Goal: Transaction & Acquisition: Purchase product/service

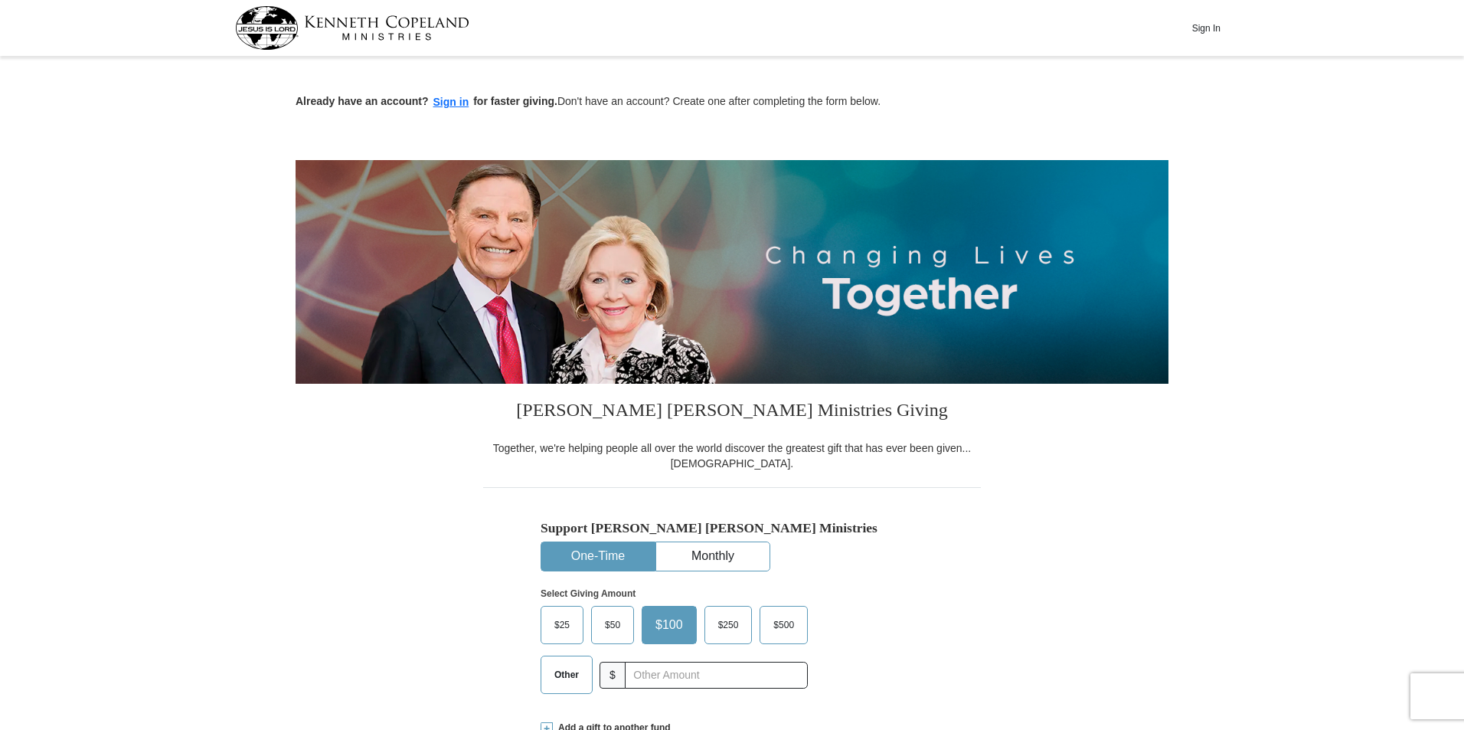
drag, startPoint x: 565, startPoint y: 678, endPoint x: 634, endPoint y: 678, distance: 68.9
click at [567, 676] on span "Other" at bounding box center [567, 674] width 40 height 23
click at [0, 0] on input "Other" at bounding box center [0, 0] width 0 height 0
click at [663, 679] on input "text" at bounding box center [716, 675] width 170 height 27
type input "110.00"
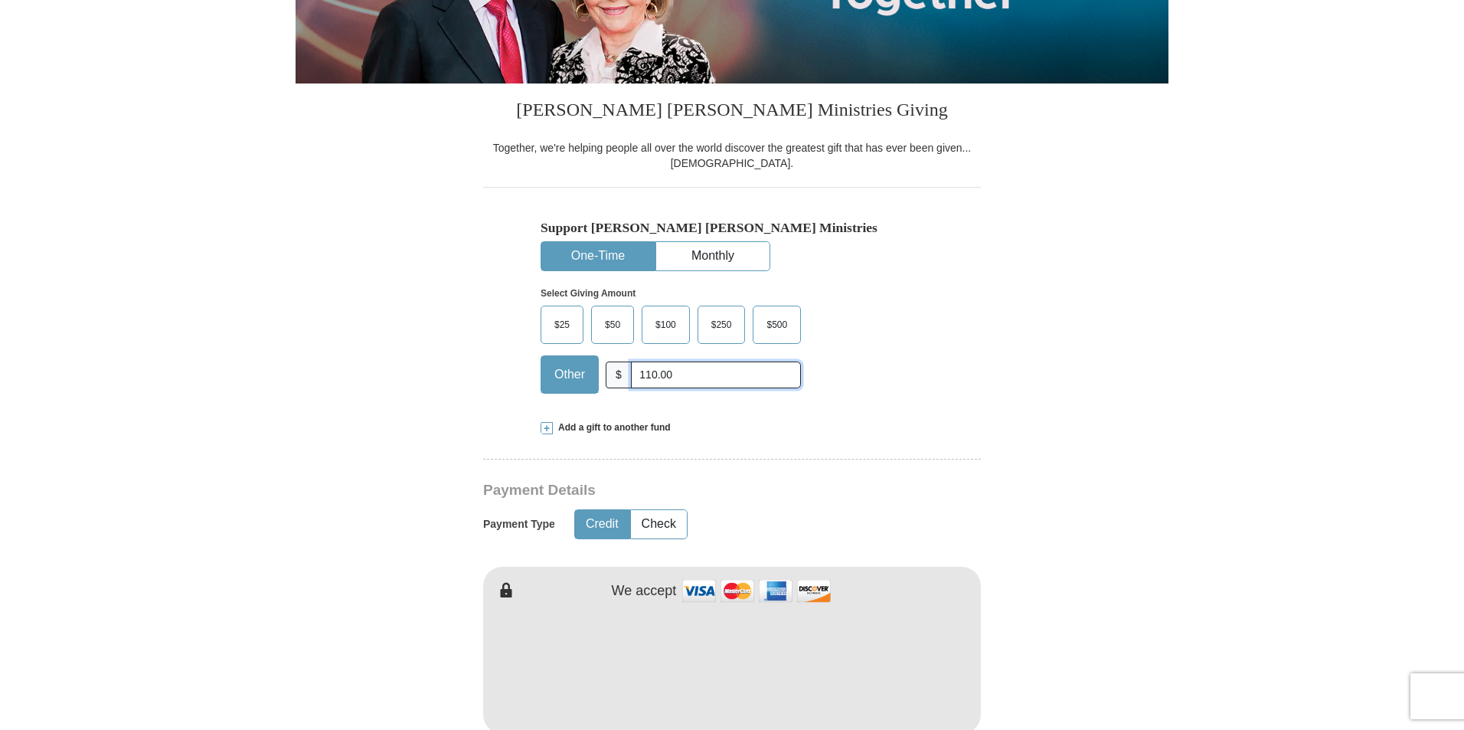
scroll to position [306, 0]
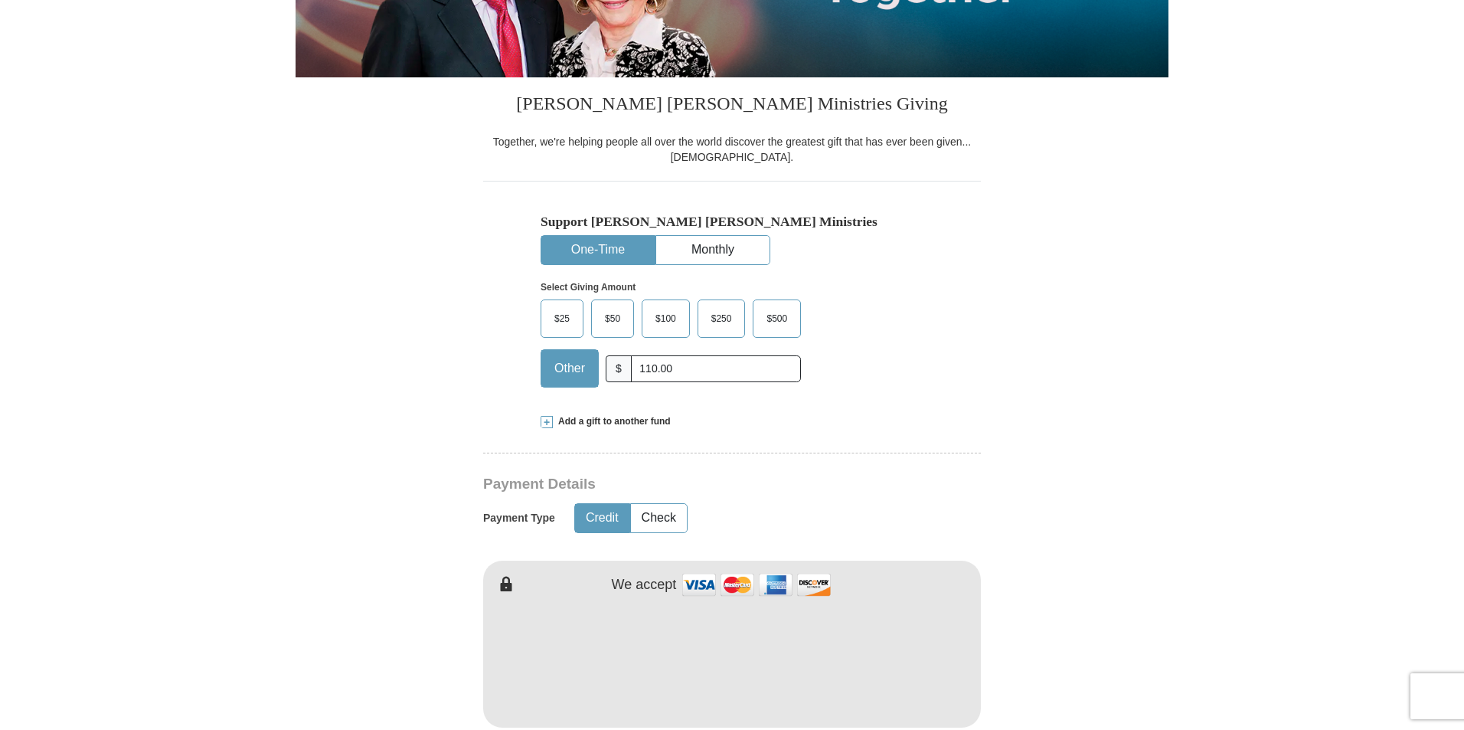
type input "[PERSON_NAME]"
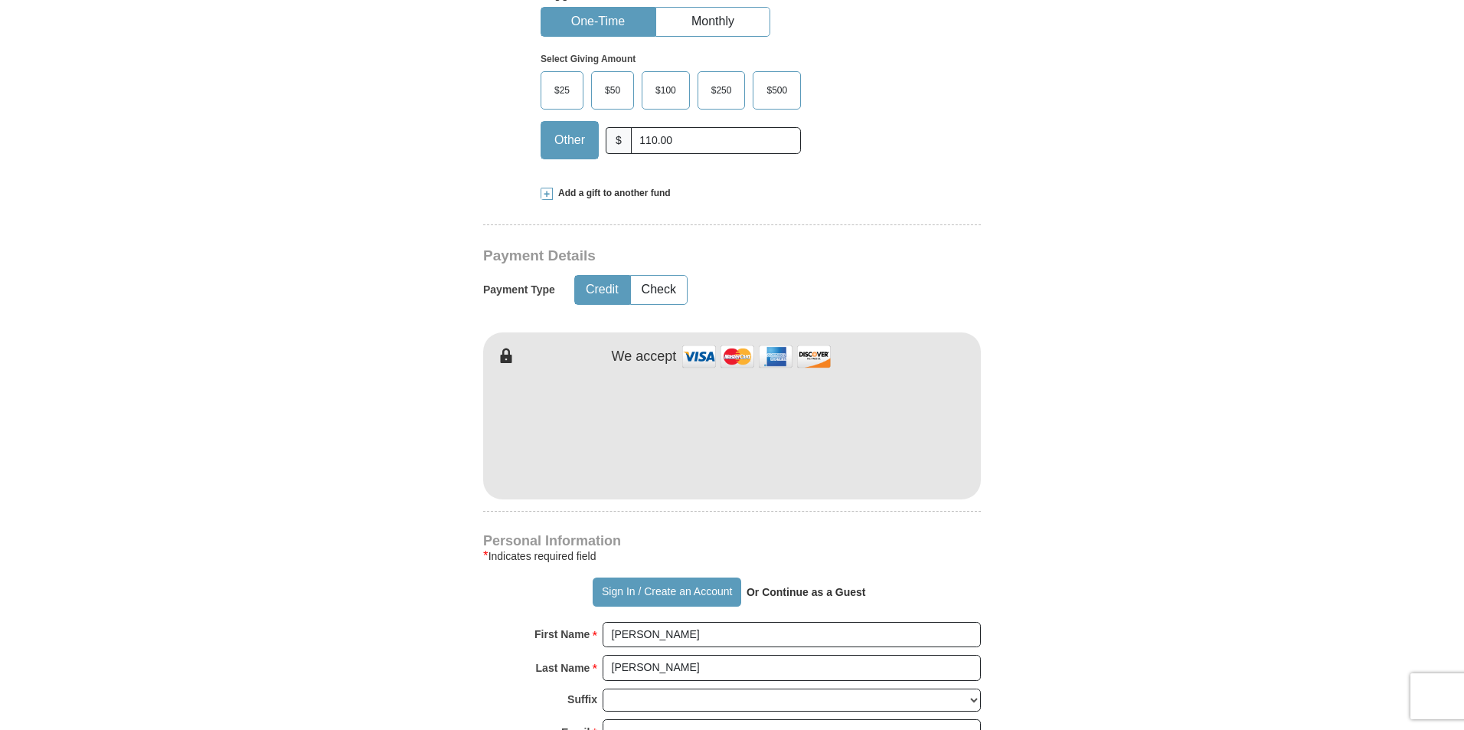
scroll to position [536, 0]
click at [1028, 299] on form "Already have an account? Sign in for faster giving. Don't have an account? Crea…" at bounding box center [732, 464] width 873 height 1878
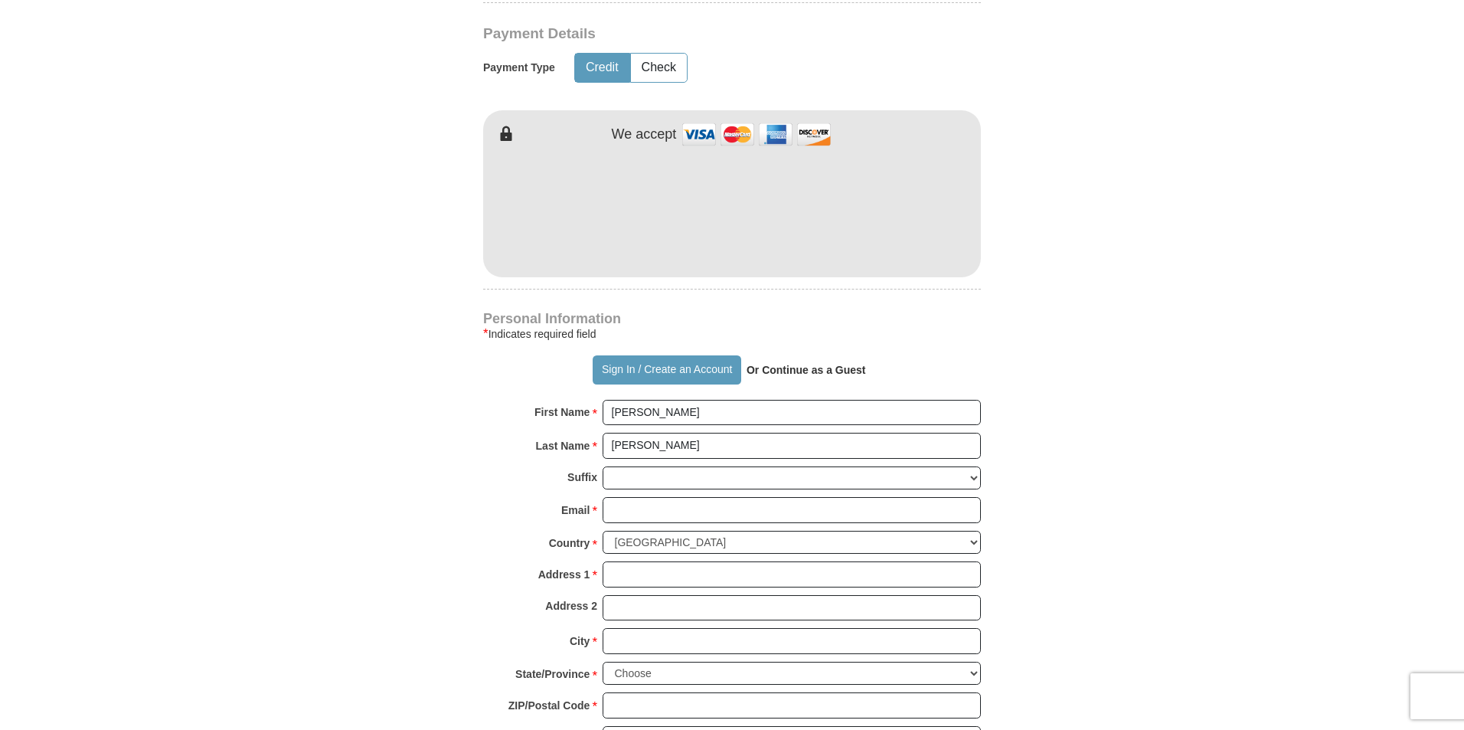
scroll to position [842, 0]
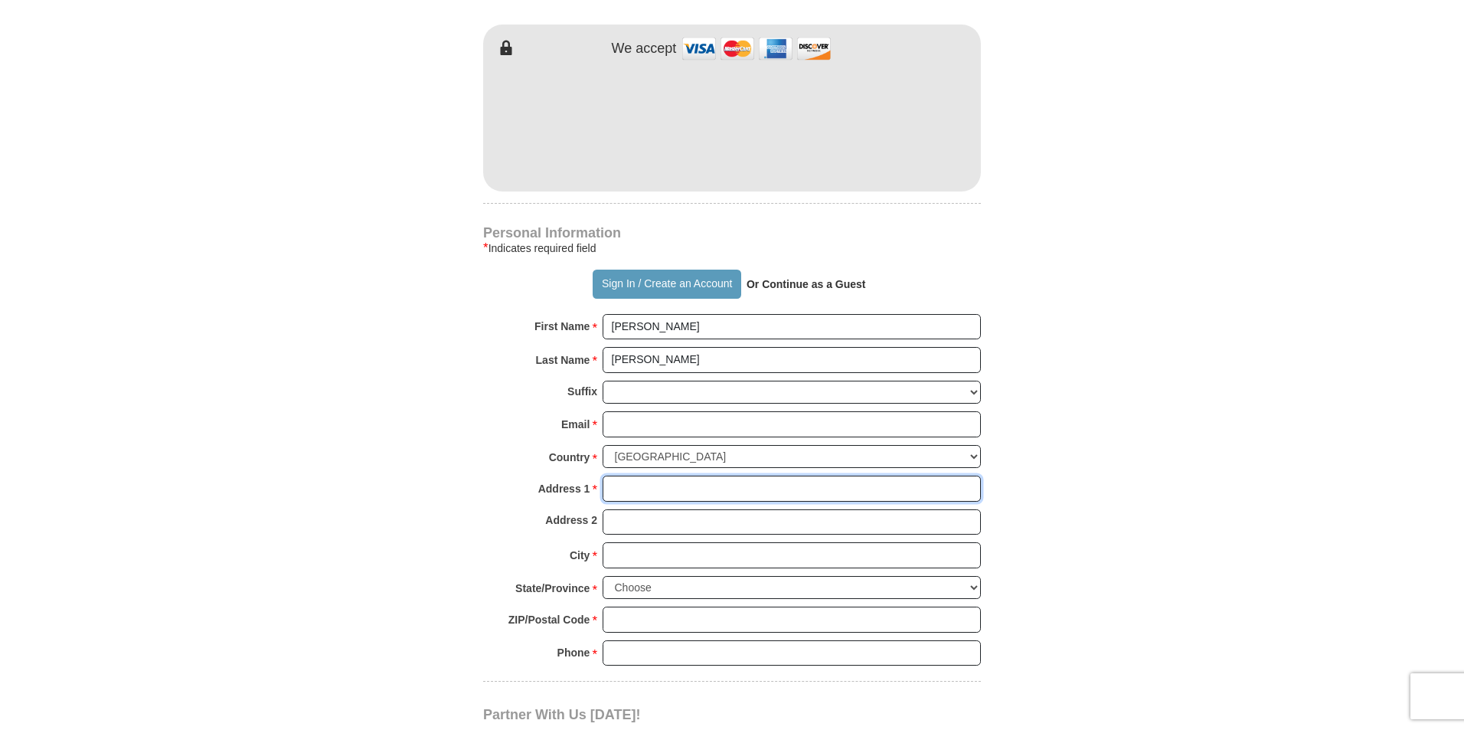
click at [705, 483] on input "Address 1 *" at bounding box center [792, 489] width 378 height 26
type input "[STREET_ADDRESS]"
type input "[EMAIL_ADDRESS][DOMAIN_NAME]"
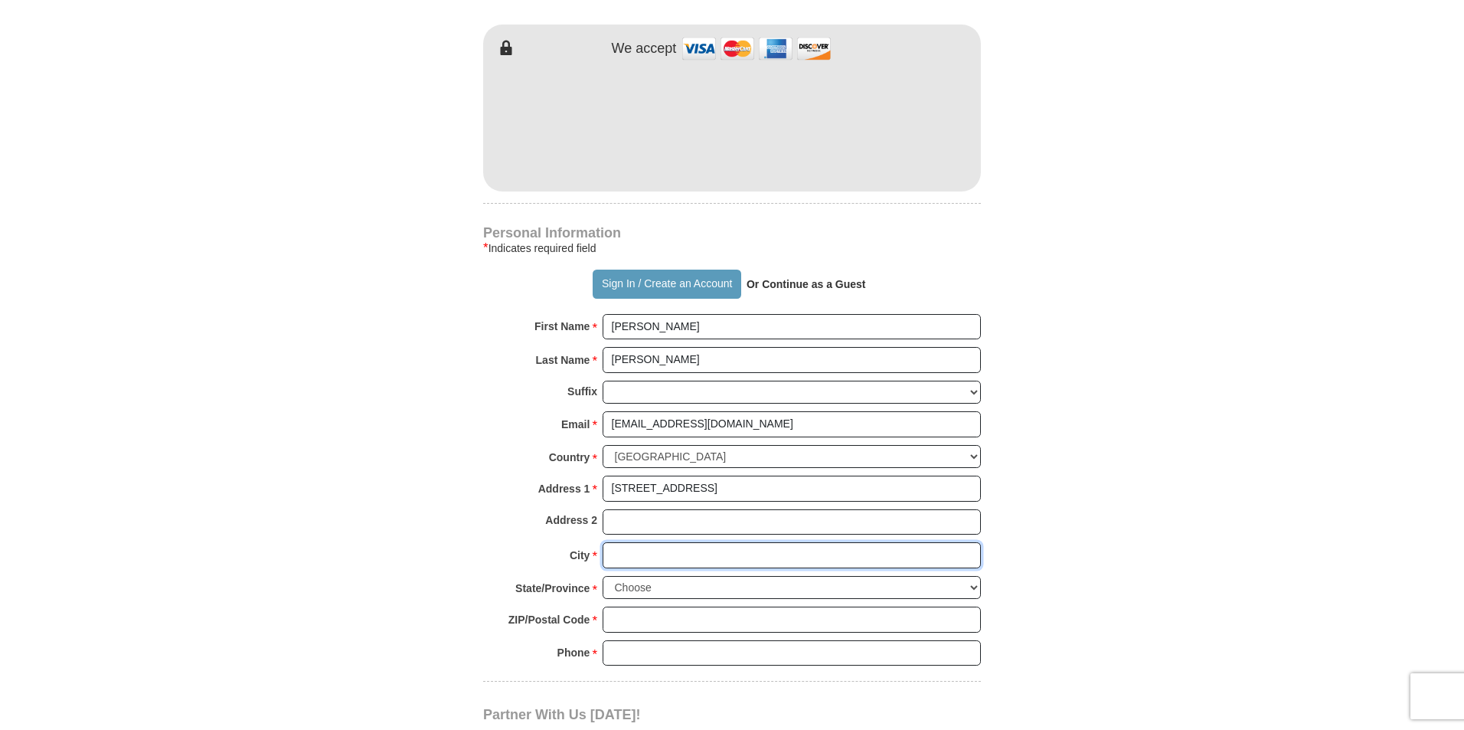
type input "Hemet"
select select "CA"
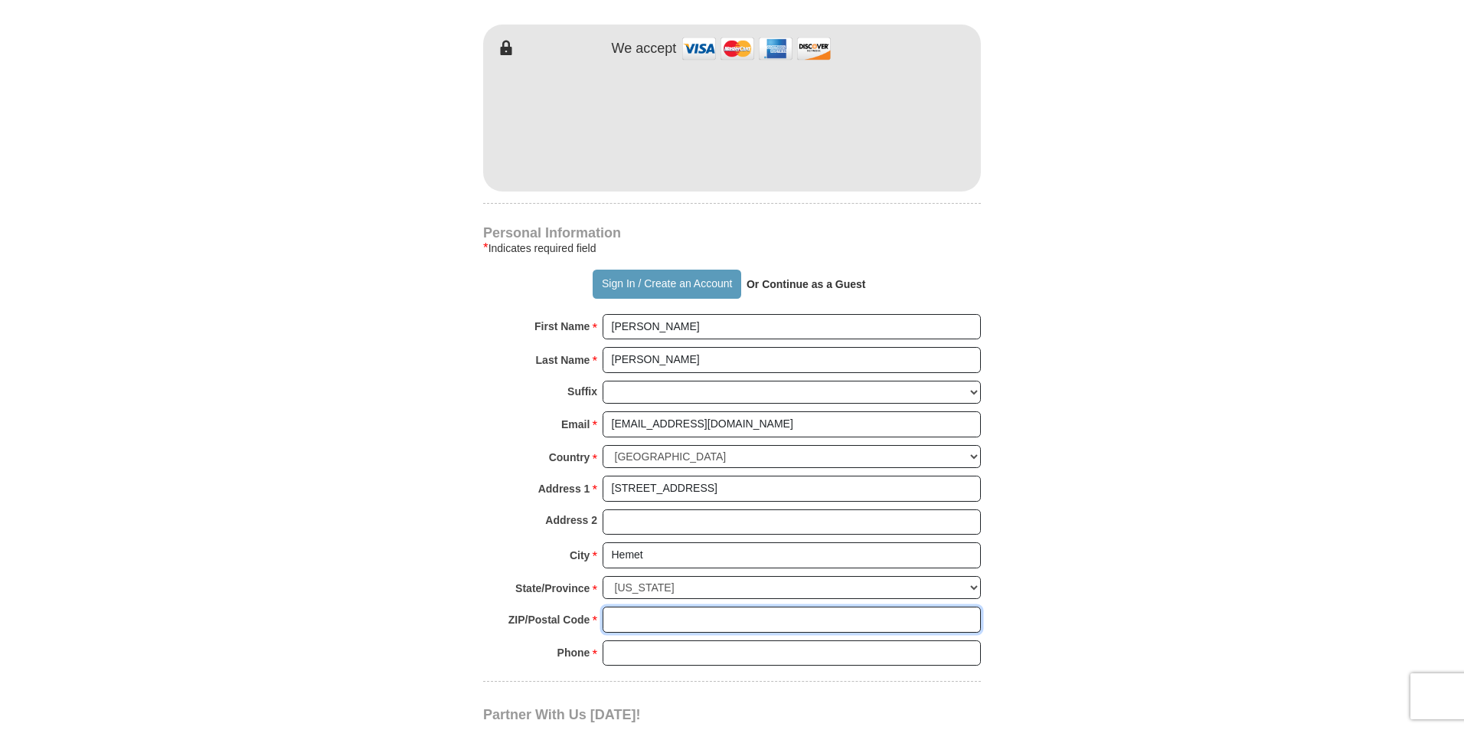
type input "92545-1647"
type input "9516034627"
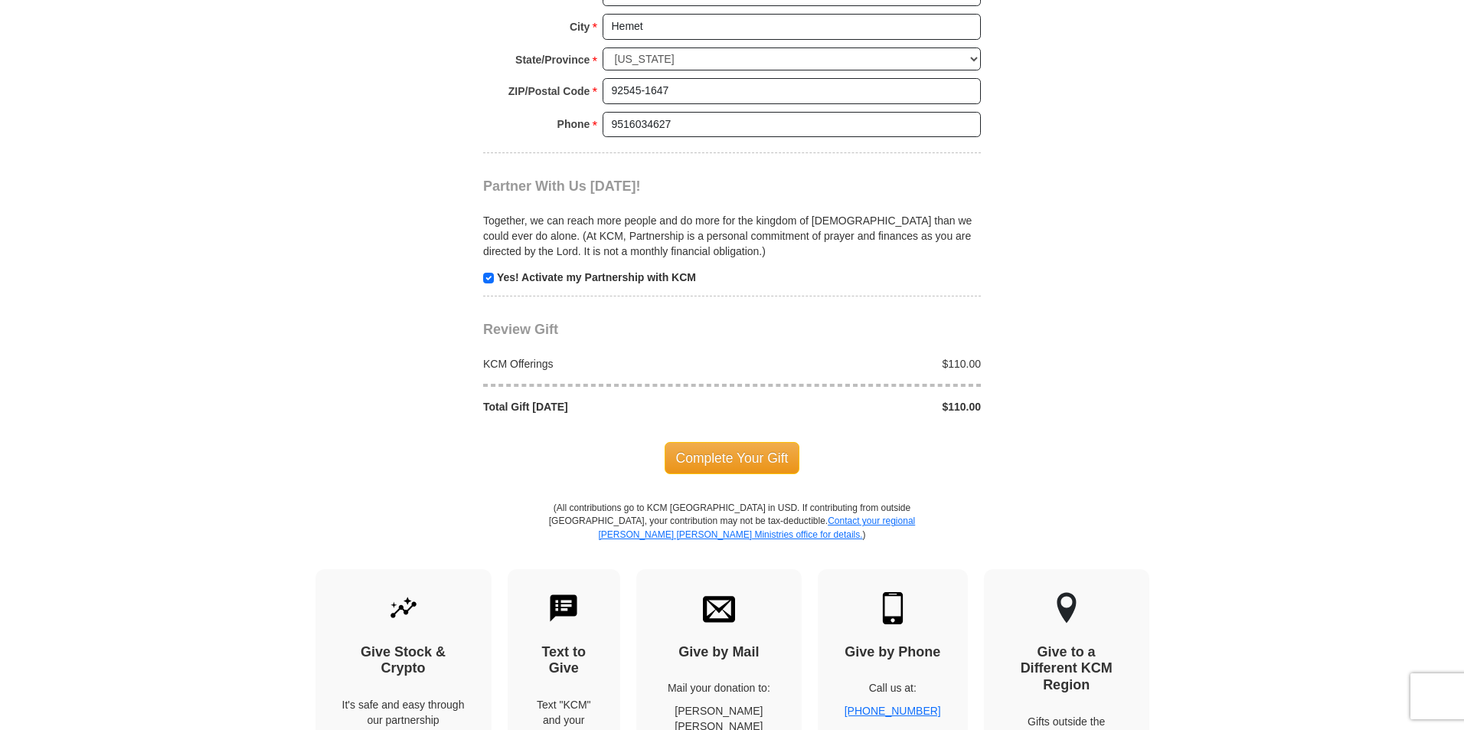
scroll to position [1378, 0]
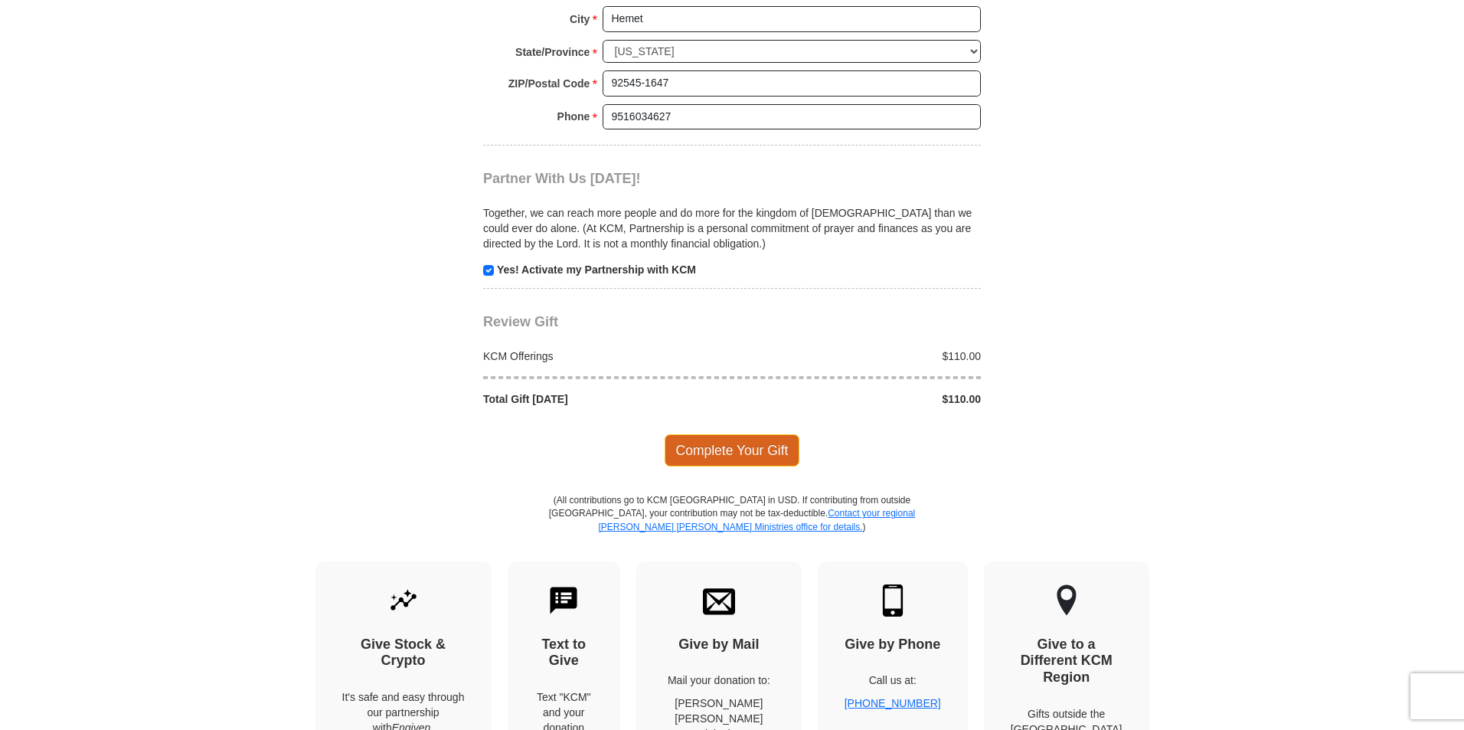
click at [746, 454] on span "Complete Your Gift" at bounding box center [733, 450] width 136 height 32
